Goal: Task Accomplishment & Management: Manage account settings

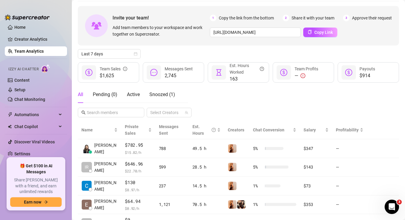
scroll to position [23, 0]
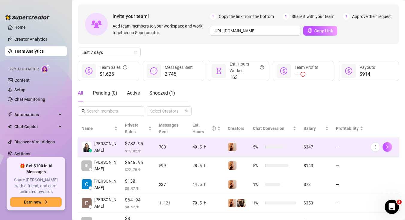
click at [150, 141] on td "$782.95 $ 15.82 /h" at bounding box center [138, 147] width 34 height 19
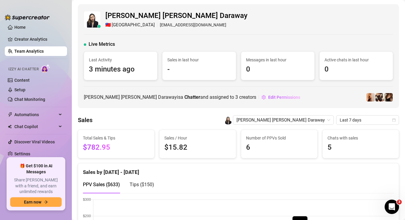
click at [152, 38] on div "[PERSON_NAME] [PERSON_NAME] Daraway 🇹🇼 Taipei [EMAIL_ADDRESS][DOMAIN_NAME] Live…" at bounding box center [238, 56] width 321 height 104
click at [118, 26] on span "[GEOGRAPHIC_DATA]" at bounding box center [133, 25] width 43 height 7
click at [17, 151] on link "Settings" at bounding box center [22, 153] width 16 height 5
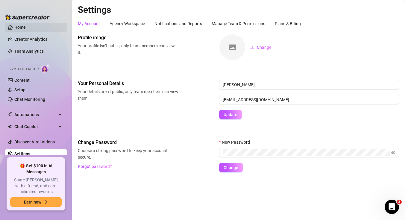
click at [26, 25] on link "Home" at bounding box center [19, 27] width 11 height 5
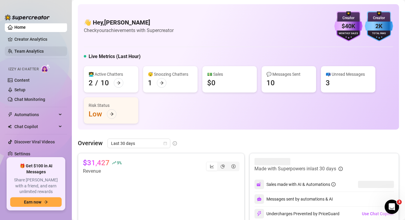
click at [36, 51] on link "Team Analytics" at bounding box center [28, 51] width 29 height 5
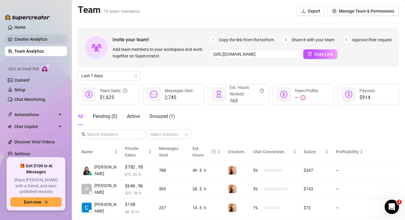
click at [42, 39] on link "Creator Analytics" at bounding box center [38, 39] width 48 height 10
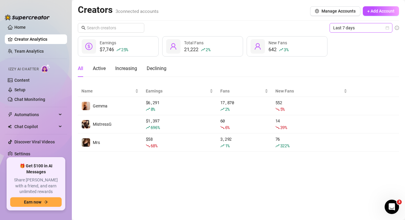
click at [388, 29] on icon "calendar" at bounding box center [388, 28] width 4 height 4
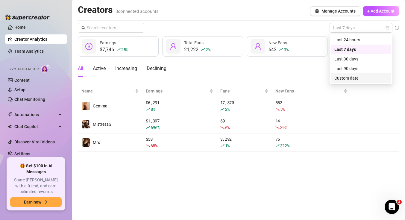
click at [358, 80] on div "Custom date" at bounding box center [360, 78] width 53 height 7
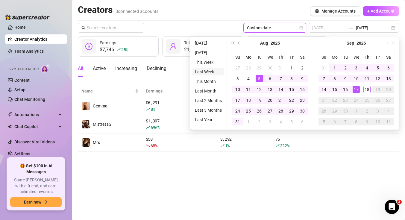
type input "[DATE]"
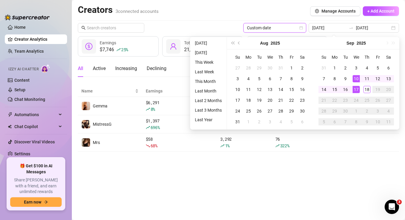
type input "[DATE]"
click at [202, 53] on li "[DATE]" at bounding box center [209, 52] width 32 height 7
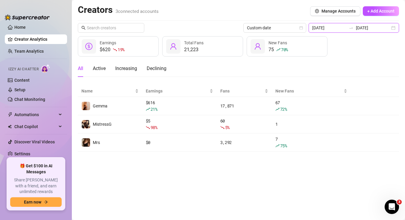
click at [342, 30] on input "[DATE]" at bounding box center [329, 28] width 34 height 7
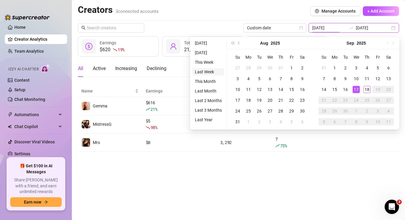
type input "[DATE]"
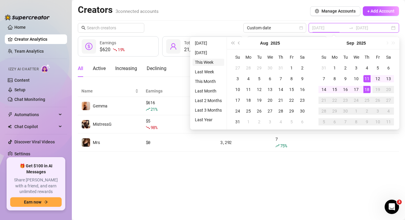
type input "[DATE]"
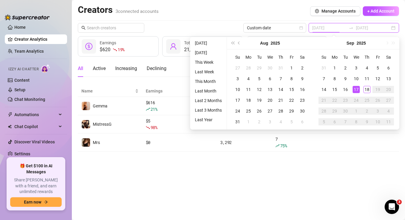
type input "[DATE]"
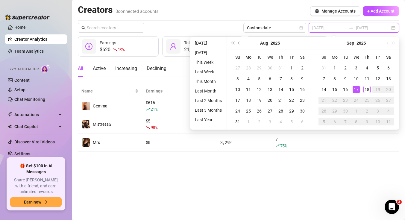
type input "[DATE]"
click at [209, 196] on main "Creators 3 connected accounts Manage Accounts + Add Account Custom date [DATE] …" at bounding box center [238, 110] width 333 height 220
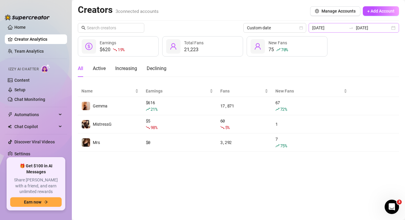
click at [393, 27] on div "[DATE] [DATE]" at bounding box center [354, 28] width 90 height 10
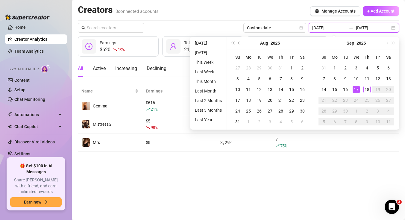
click at [393, 27] on div "[DATE] [DATE]" at bounding box center [354, 28] width 90 height 10
type input "[DATE]"
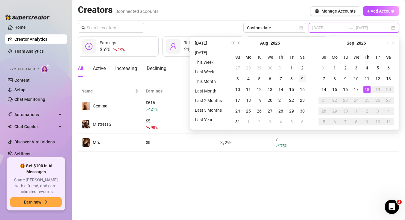
type input "[DATE]"
click at [333, 87] on div "15" at bounding box center [334, 89] width 7 height 7
type input "[DATE]"
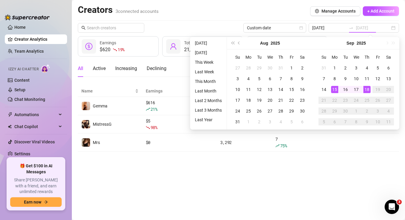
click at [364, 91] on div "18" at bounding box center [366, 89] width 7 height 7
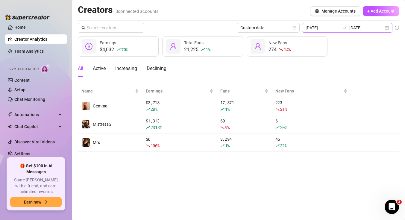
click at [387, 28] on div "[DATE] [DATE]" at bounding box center [347, 28] width 90 height 10
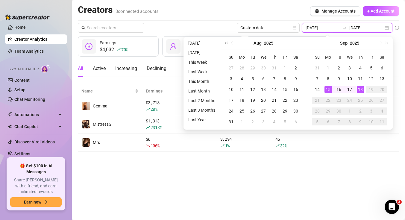
click at [387, 28] on div "[DATE] [DATE]" at bounding box center [347, 28] width 90 height 10
click at [366, 156] on main "Creators 3 connected accounts Manage Accounts + Add Account Custom date [DATE] …" at bounding box center [238, 110] width 333 height 220
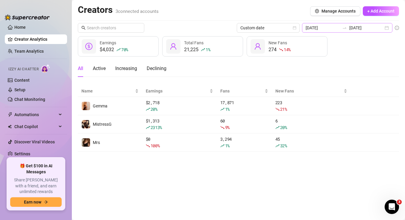
click at [387, 27] on div "[DATE] [DATE]" at bounding box center [347, 28] width 90 height 10
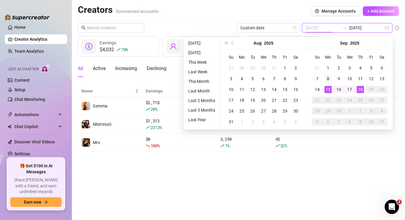
type input "[DATE]"
click at [329, 81] on div "8" at bounding box center [328, 78] width 7 height 7
type input "[DATE]"
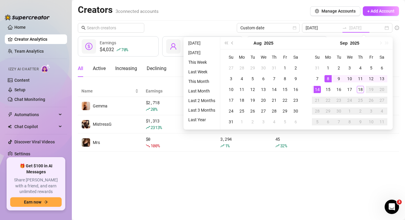
click at [316, 89] on div "14" at bounding box center [317, 89] width 7 height 7
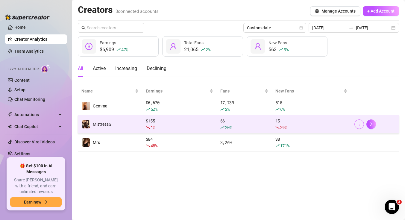
click at [358, 125] on icon "more" at bounding box center [359, 124] width 4 height 4
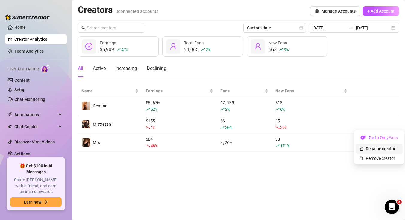
click at [364, 147] on link "Rename creator" at bounding box center [377, 148] width 36 height 5
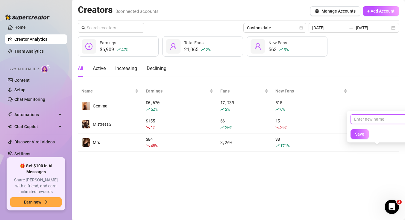
click at [362, 121] on input "text" at bounding box center [381, 119] width 60 height 10
type input "Gemma VIP"
click at [356, 132] on span "Save" at bounding box center [359, 134] width 9 height 5
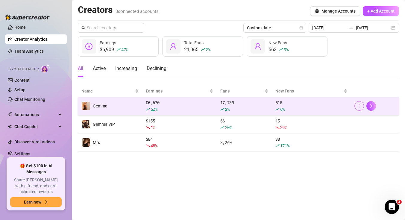
click at [360, 108] on icon "more" at bounding box center [359, 106] width 4 height 4
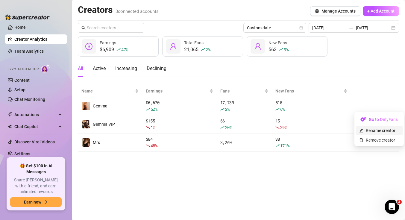
click at [366, 129] on link "Rename creator" at bounding box center [377, 130] width 36 height 5
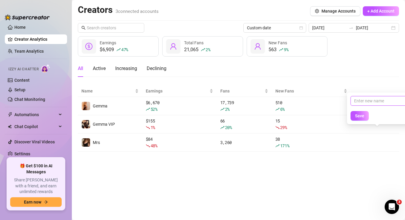
click at [364, 101] on input "text" at bounding box center [381, 101] width 60 height 10
type input "Gemma - Free"
click at [363, 118] on span "Save" at bounding box center [359, 115] width 9 height 5
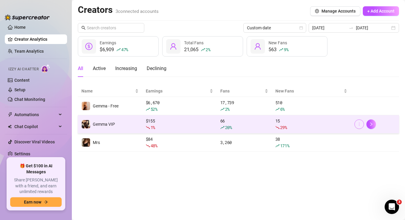
click at [362, 123] on button "button" at bounding box center [359, 124] width 10 height 10
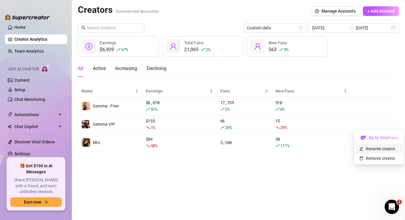
click at [367, 148] on link "Rename creator" at bounding box center [377, 148] width 36 height 5
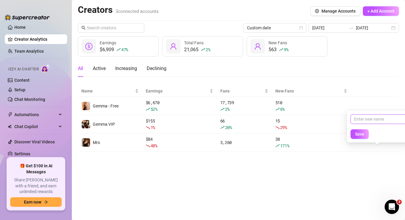
click at [355, 119] on input "text" at bounding box center [381, 119] width 60 height 10
type input "Gemma - VIP"
click at [364, 131] on button "Save" at bounding box center [360, 134] width 18 height 10
click at [326, 174] on main "Creators 3 connected accounts Manage Accounts + Add Account Custom date [DATE] …" at bounding box center [238, 110] width 333 height 220
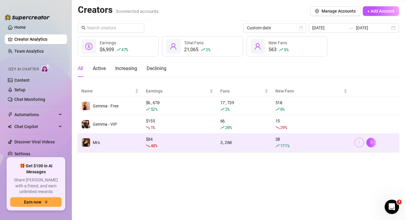
click at [360, 144] on icon "more" at bounding box center [359, 142] width 4 height 4
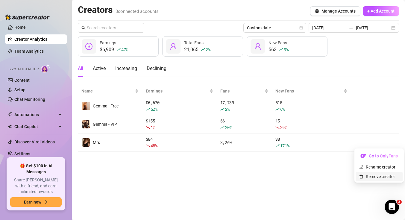
click at [365, 174] on link "Remove creator" at bounding box center [377, 176] width 36 height 5
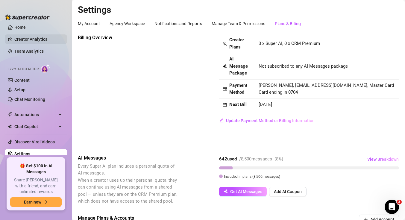
click at [21, 42] on link "Creator Analytics" at bounding box center [38, 39] width 48 height 10
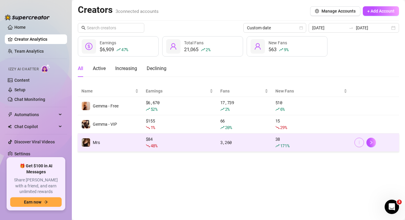
click at [362, 144] on button "button" at bounding box center [359, 143] width 10 height 10
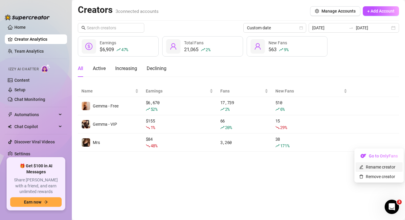
click at [367, 167] on link "Rename creator" at bounding box center [377, 167] width 36 height 5
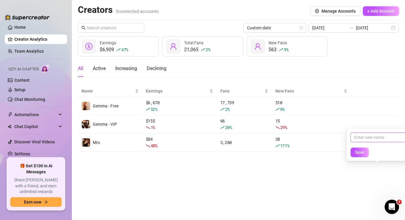
click at [363, 137] on input "text" at bounding box center [381, 138] width 60 height 10
type input "Scarlett"
click at [363, 153] on span "Save" at bounding box center [359, 152] width 9 height 5
click at [322, 177] on main "Creators 3 connected accounts Manage Accounts + Add Account Custom date [DATE] …" at bounding box center [238, 110] width 333 height 220
